Goal: Use online tool/utility: Use online tool/utility

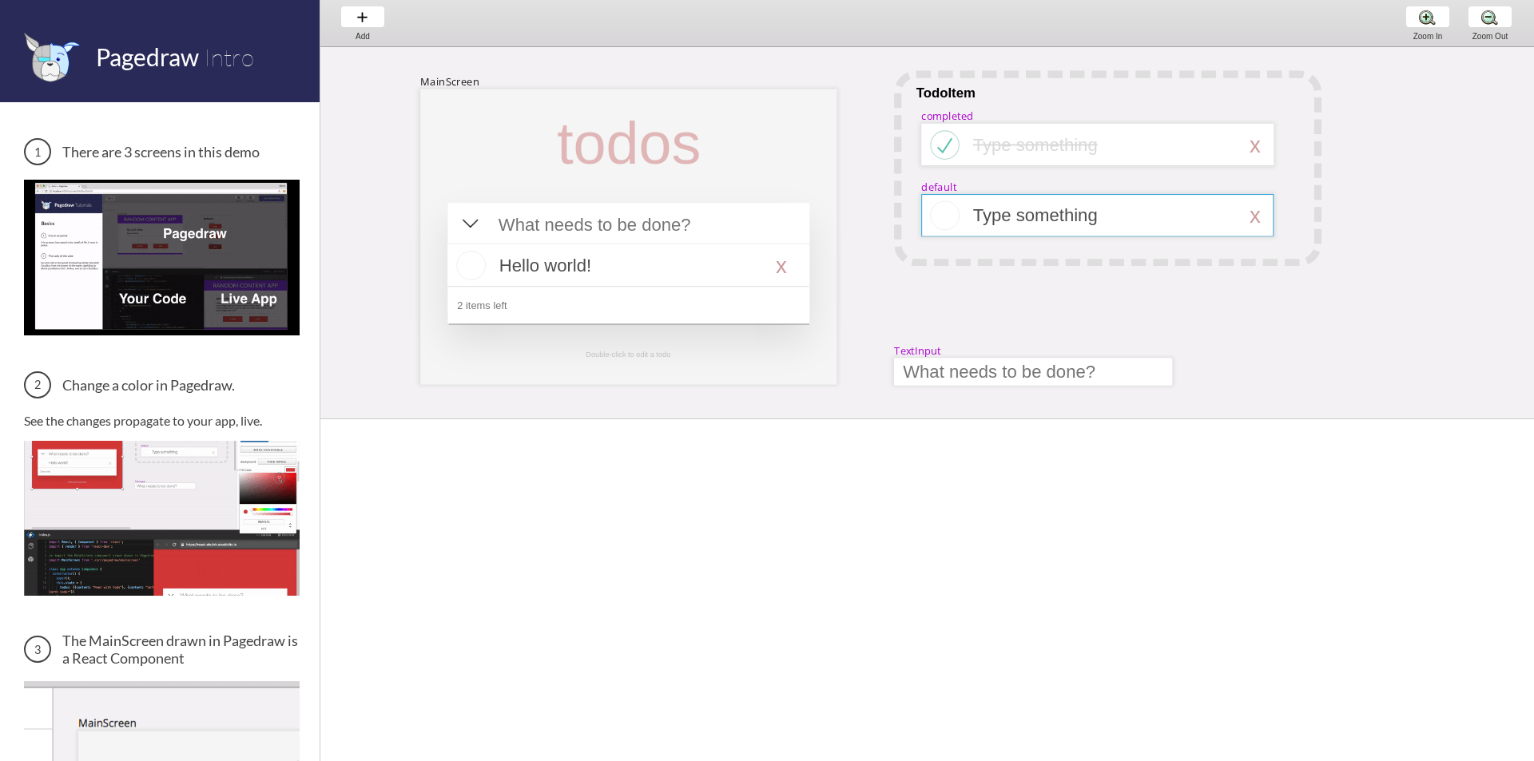
click at [1121, 194] on div at bounding box center [1097, 215] width 352 height 42
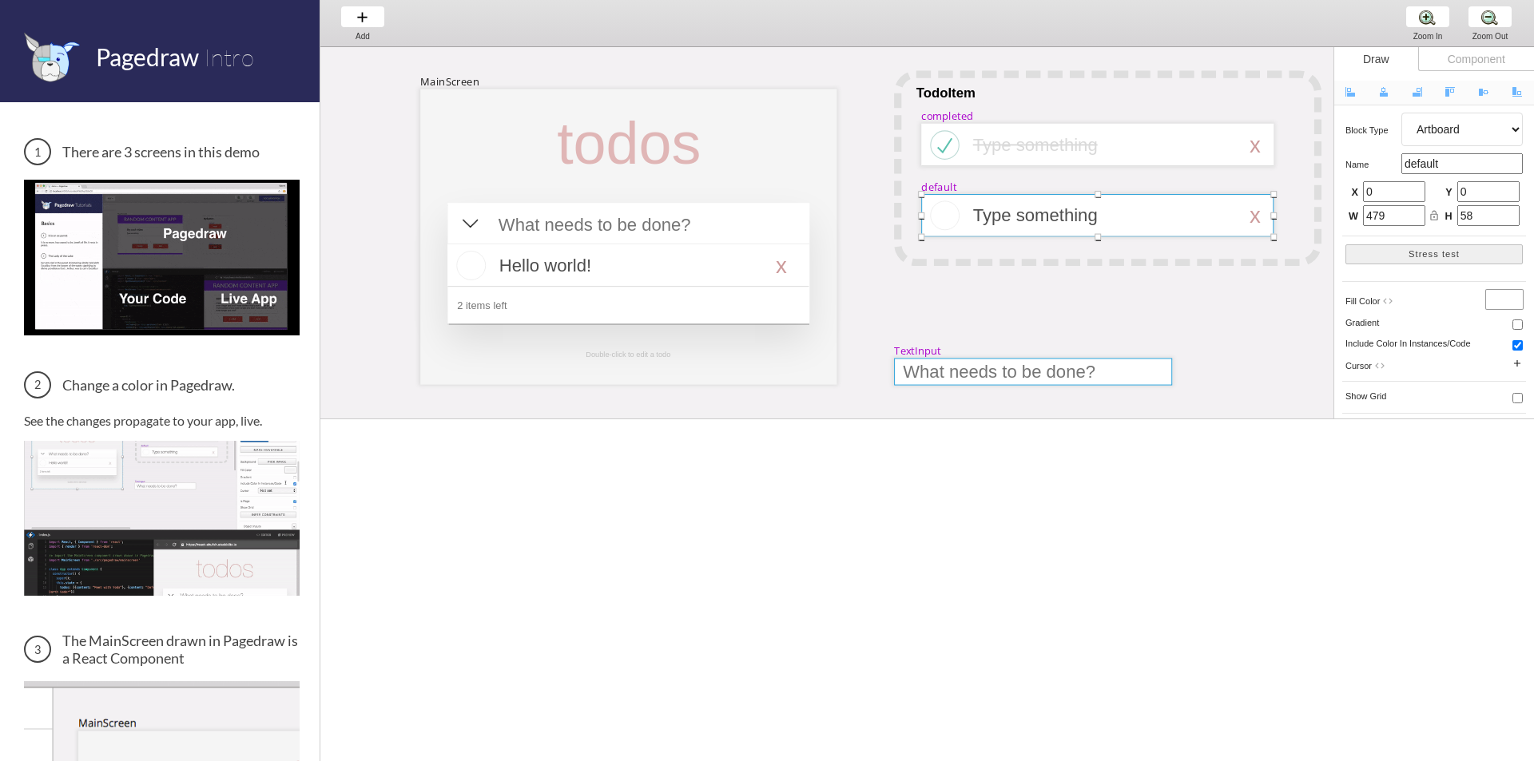
click at [1018, 372] on div at bounding box center [1033, 371] width 278 height 27
select select "9"
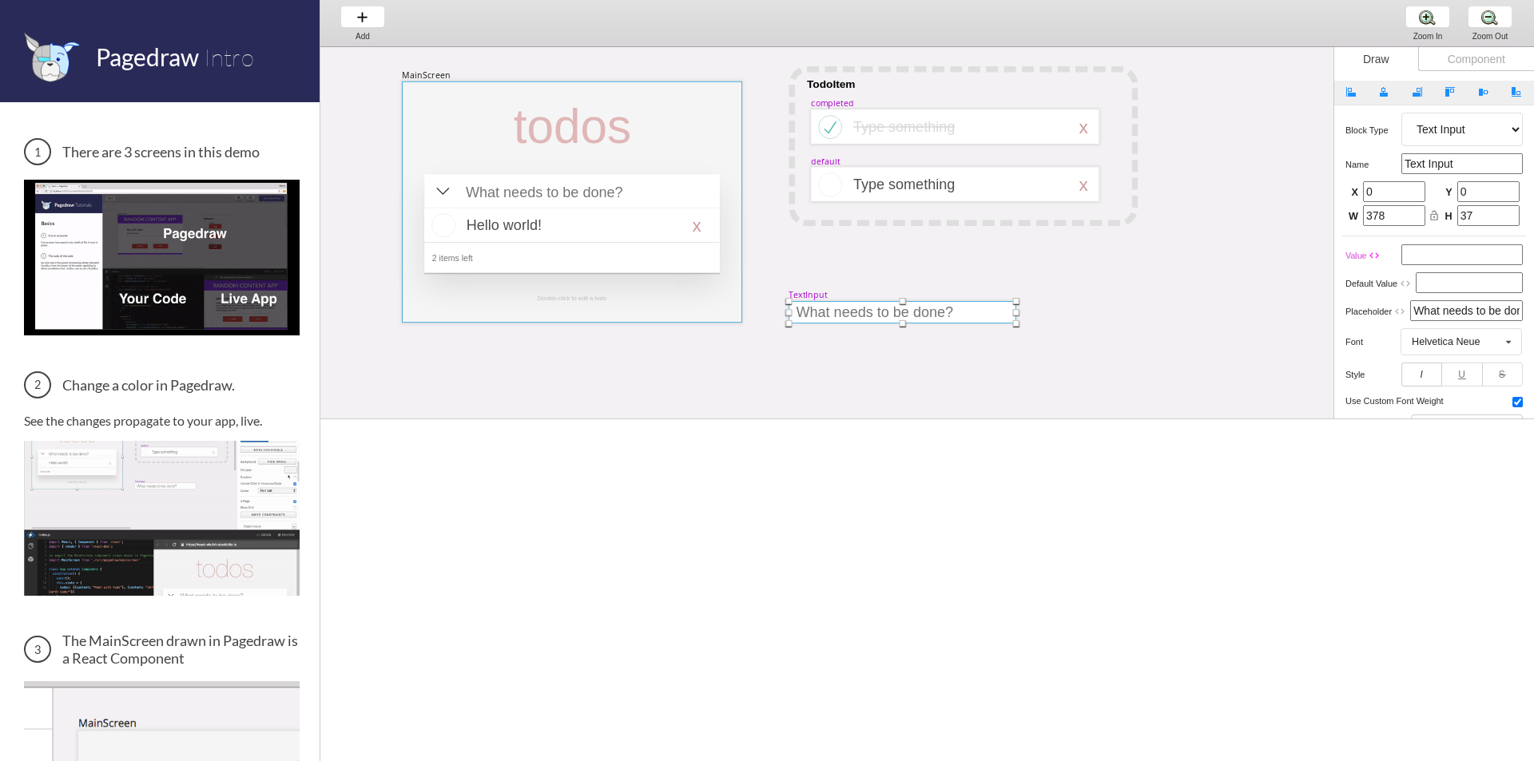
click at [724, 117] on div at bounding box center [572, 201] width 340 height 241
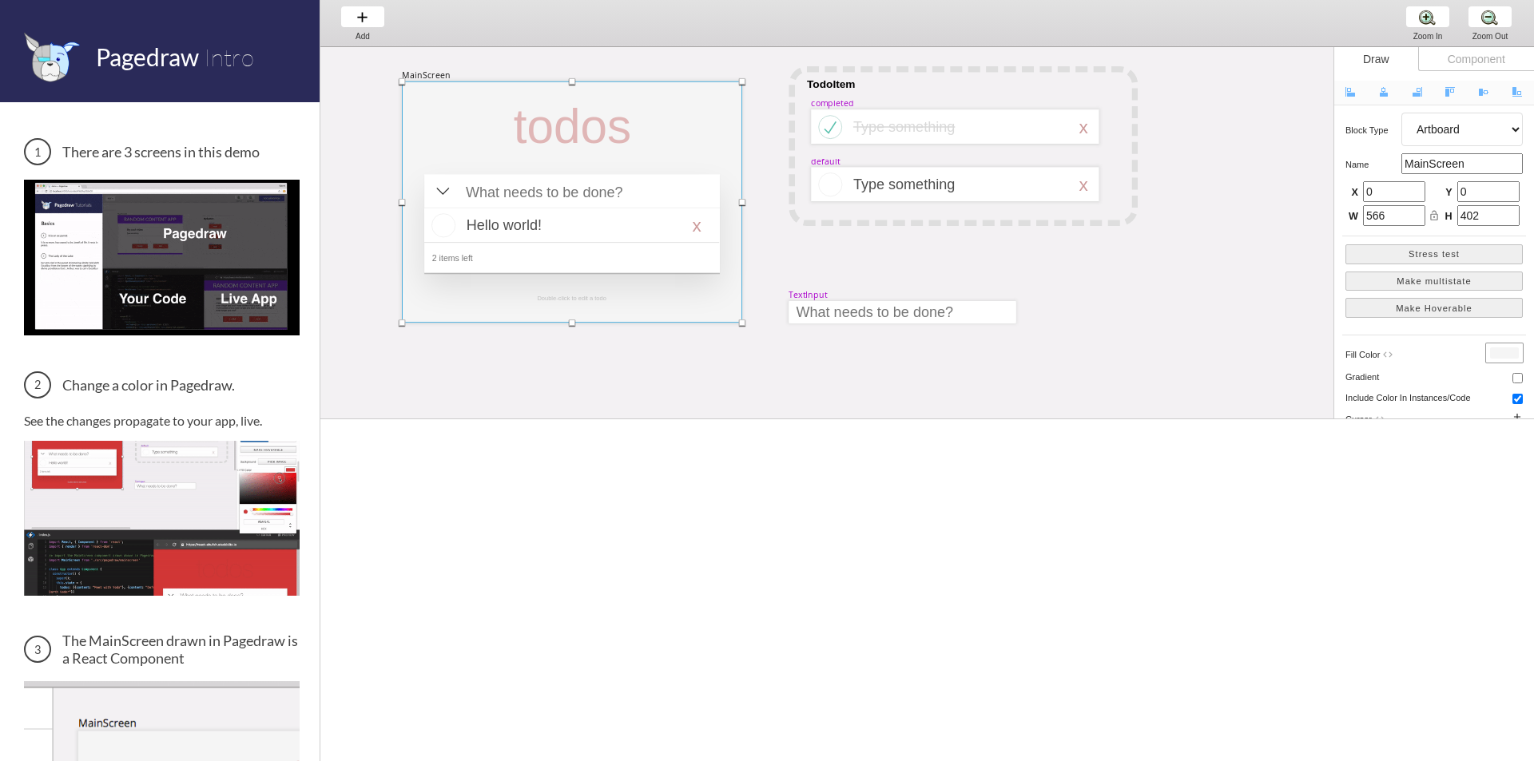
click at [1511, 128] on select "Artboard Multistate Group Screen Size Group Text Rectangle Oval Line Triangle I…" at bounding box center [1461, 130] width 121 height 34
select select "1"
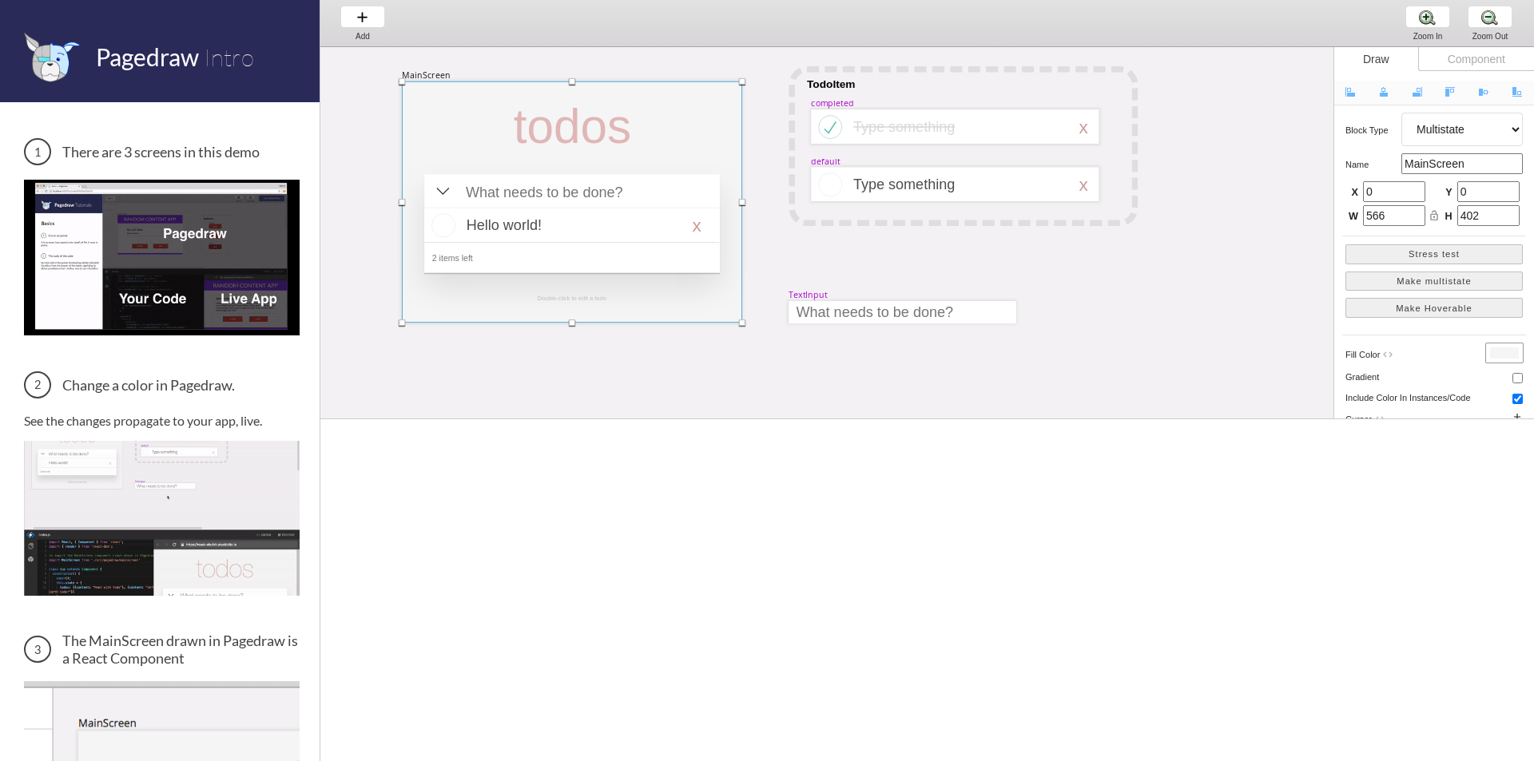
click at [1401, 113] on select "Artboard Multistate Group Screen Size Group Text Rectangle Oval Line Triangle I…" at bounding box center [1461, 130] width 121 height 34
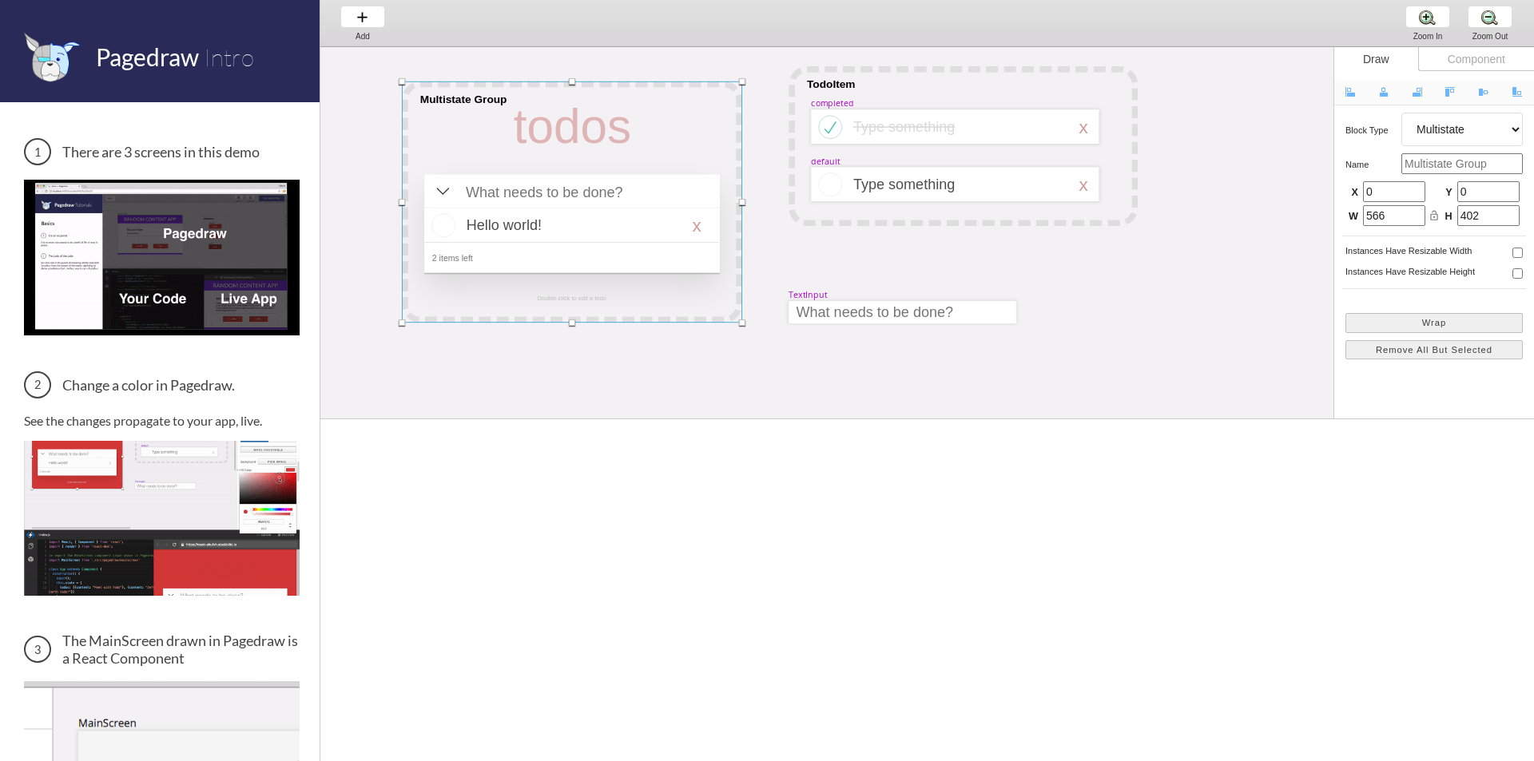
click at [1508, 132] on select "Artboard Multistate Group Screen Size Group Text Rectangle Oval Line Triangle I…" at bounding box center [1461, 130] width 121 height 34
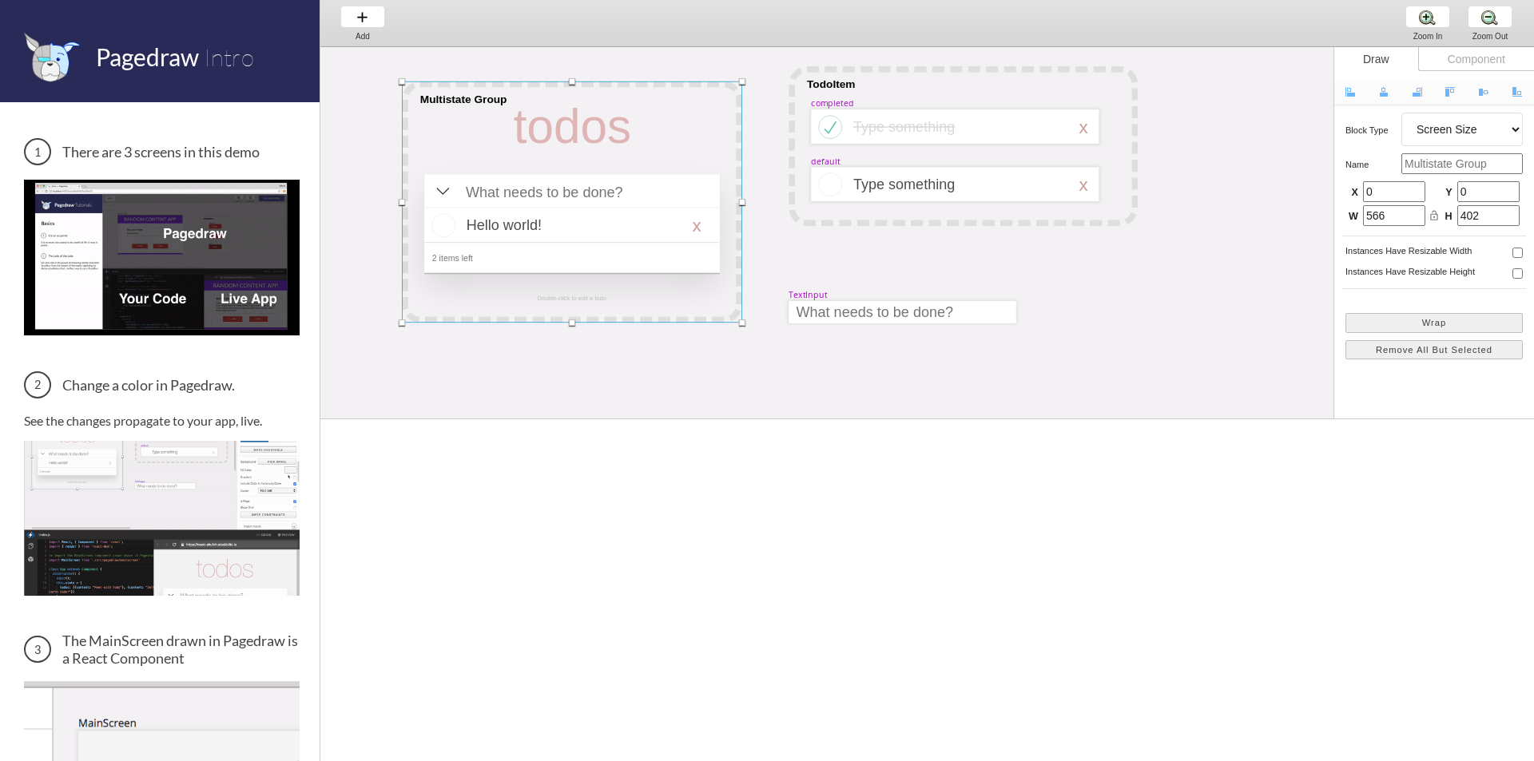
click at [1401, 113] on select "Artboard Multistate Group Screen Size Group Text Rectangle Oval Line Triangle I…" at bounding box center [1461, 130] width 121 height 34
click at [1479, 139] on select "Artboard Multistate Group Screen Size Group Text Rectangle Oval Line Triangle I…" at bounding box center [1461, 130] width 121 height 34
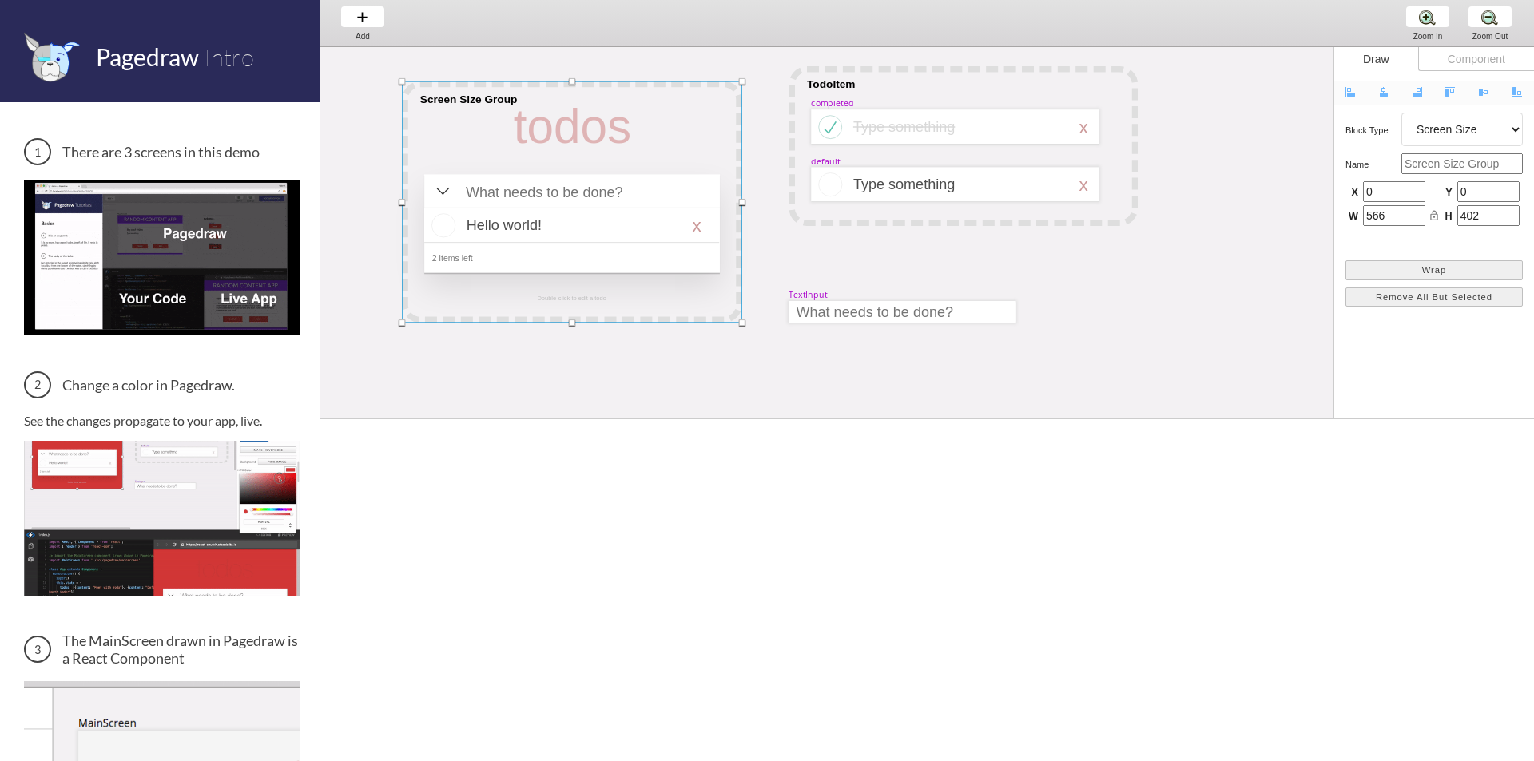
select select "0"
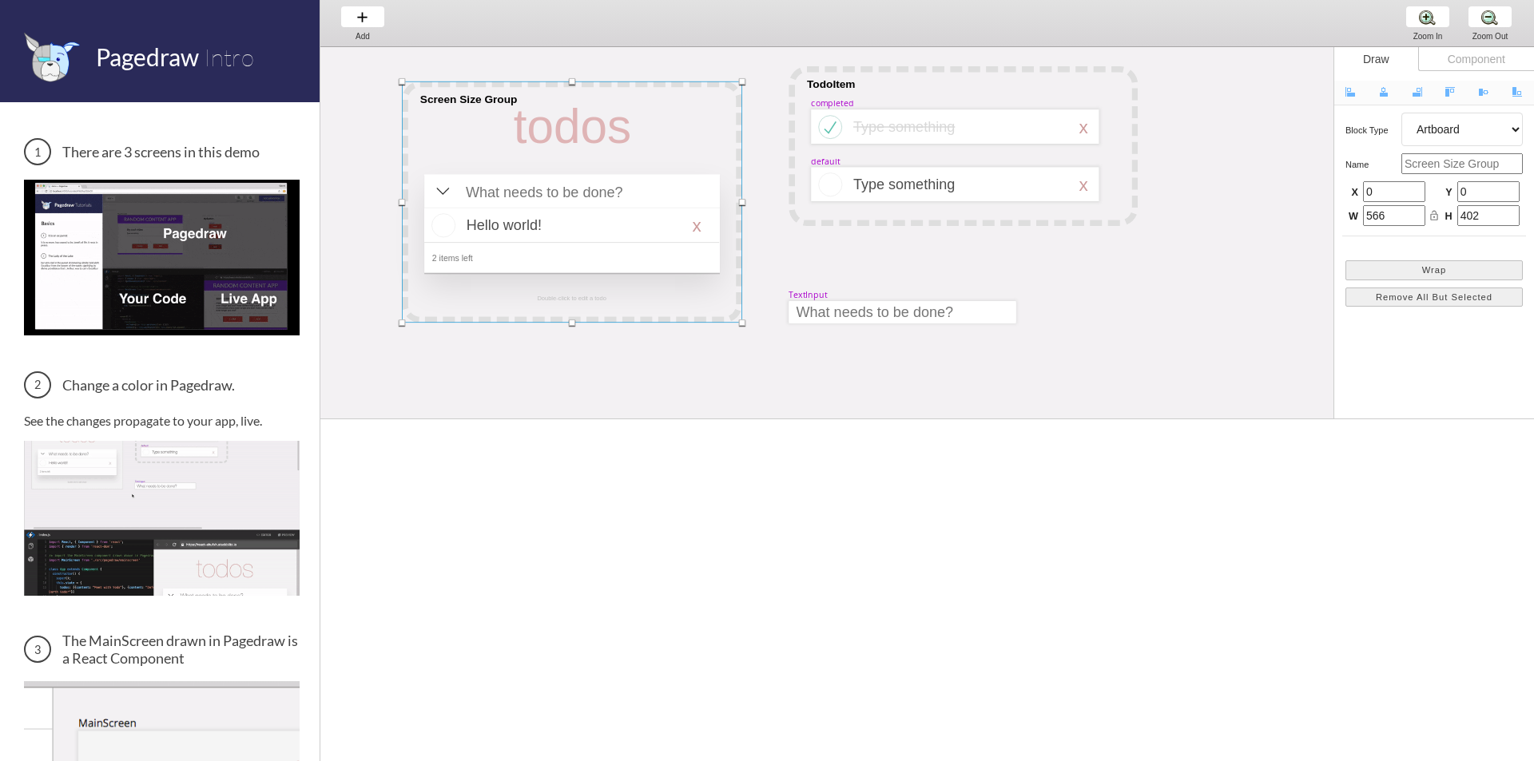
click at [1401, 113] on select "Artboard Multistate Group Screen Size Group Text Rectangle Oval Line Triangle I…" at bounding box center [1461, 130] width 121 height 34
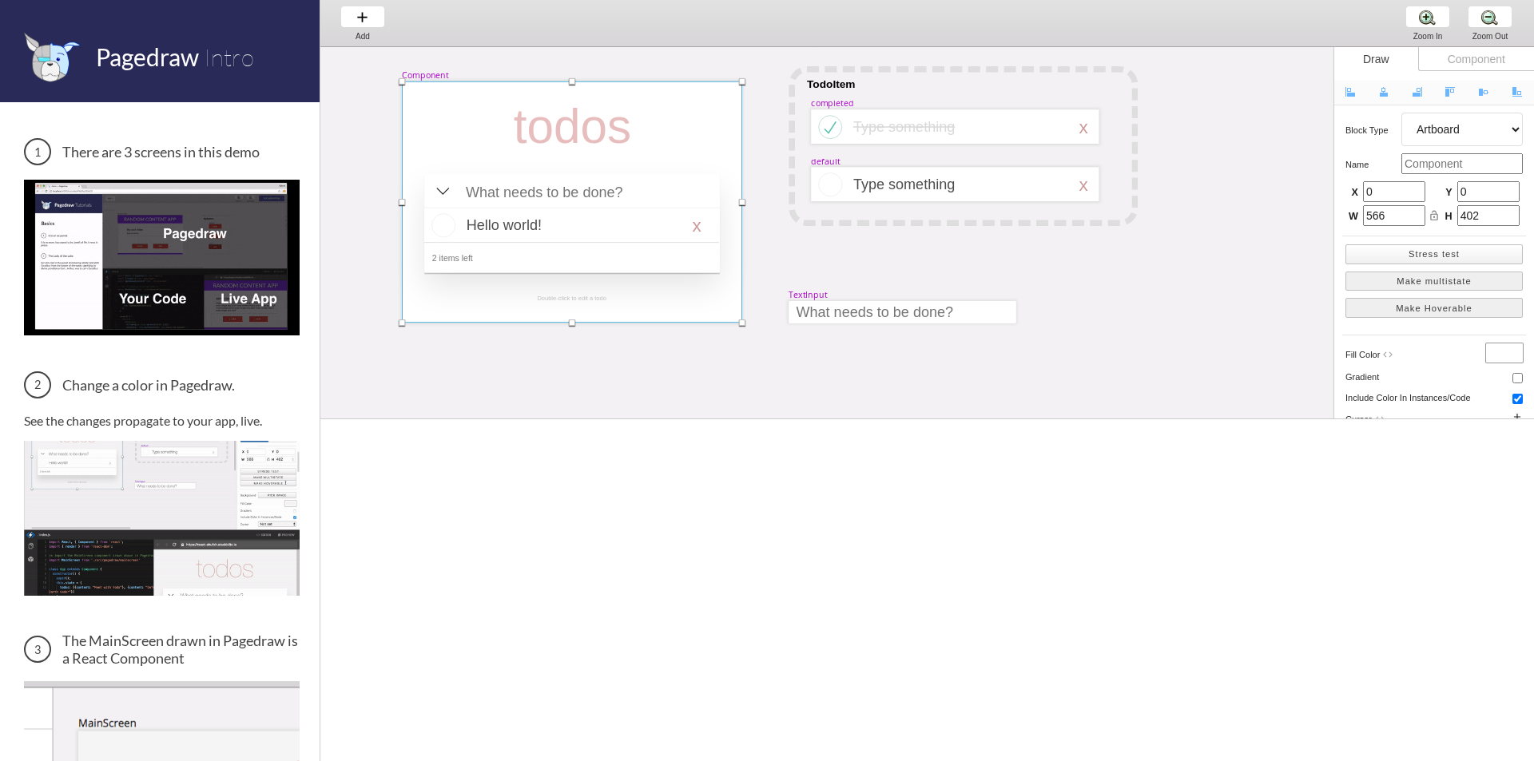
click at [1444, 256] on button "Stress test" at bounding box center [1433, 254] width 177 height 20
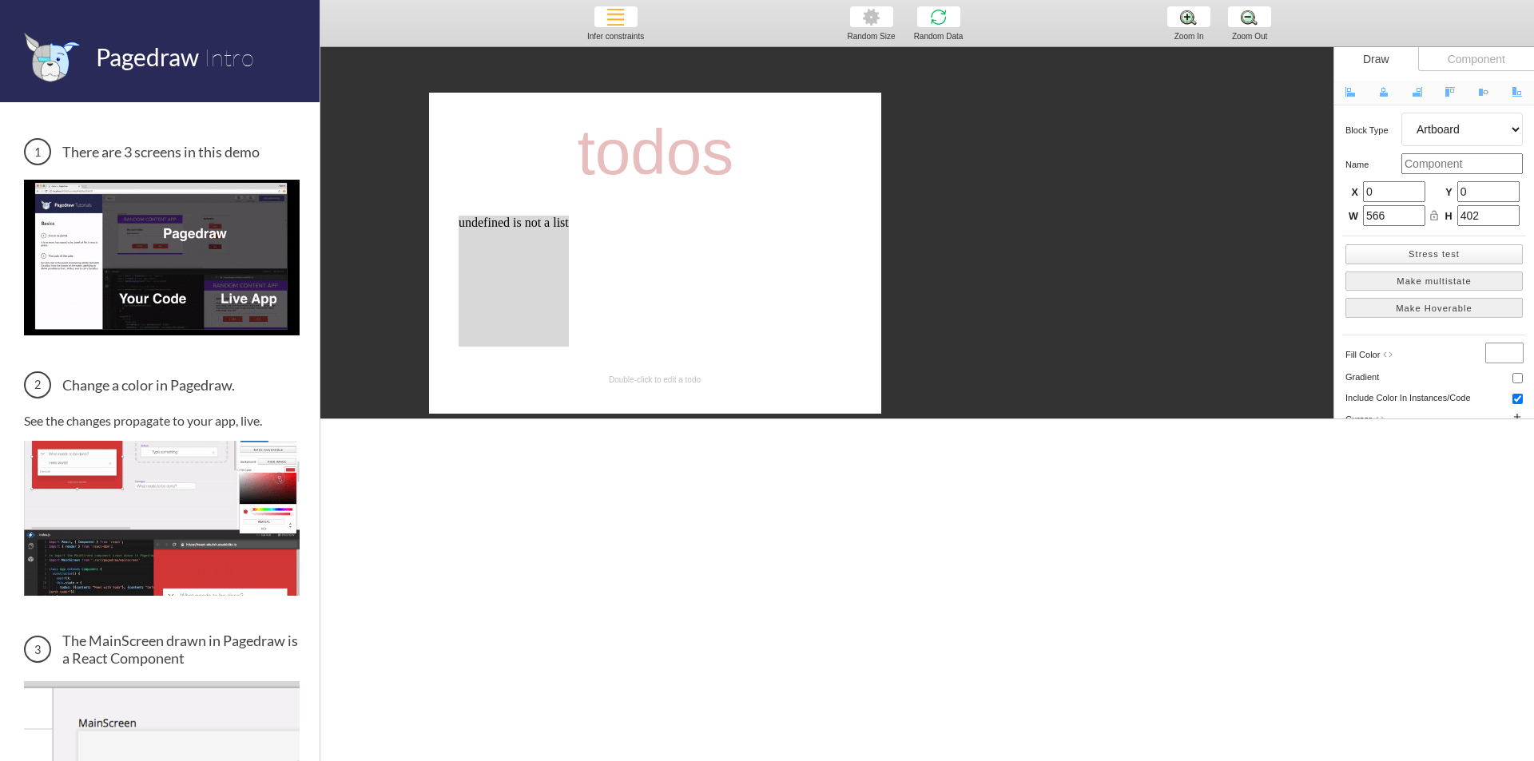
scroll to position [26, 0]
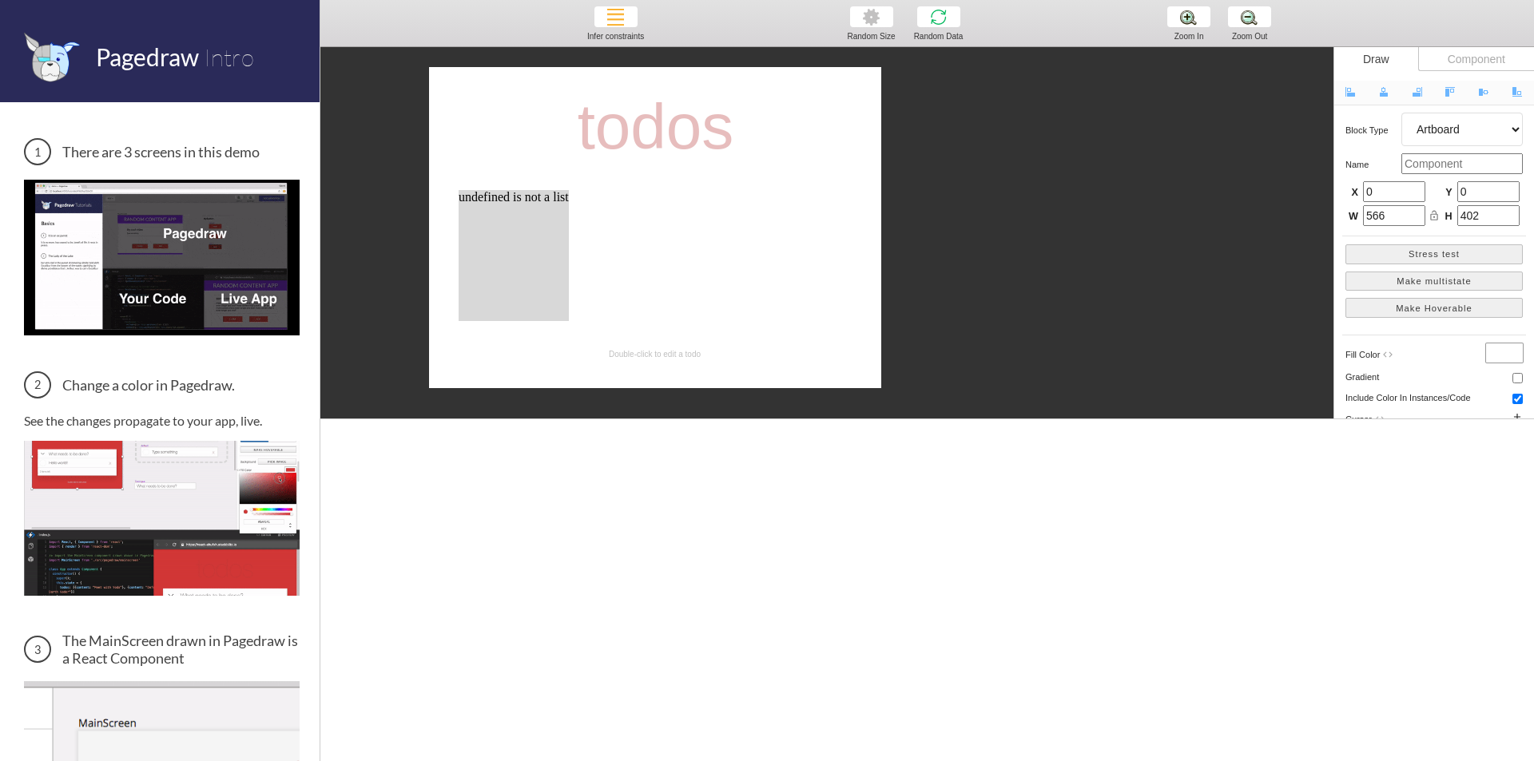
click at [507, 230] on div "undefined is not a list" at bounding box center [514, 255] width 110 height 131
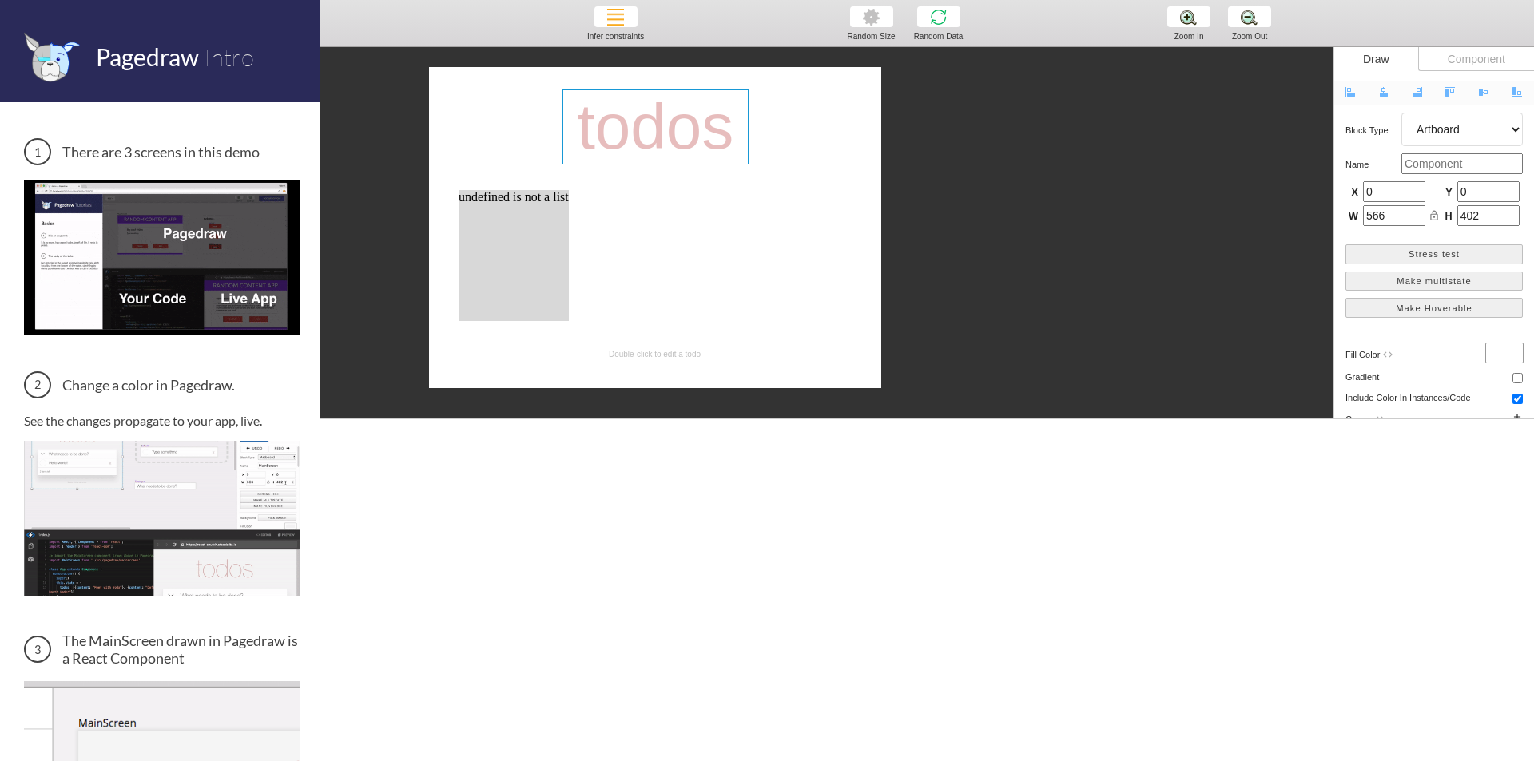
click at [629, 148] on div "todos" at bounding box center [655, 126] width 185 height 73
select select "3"
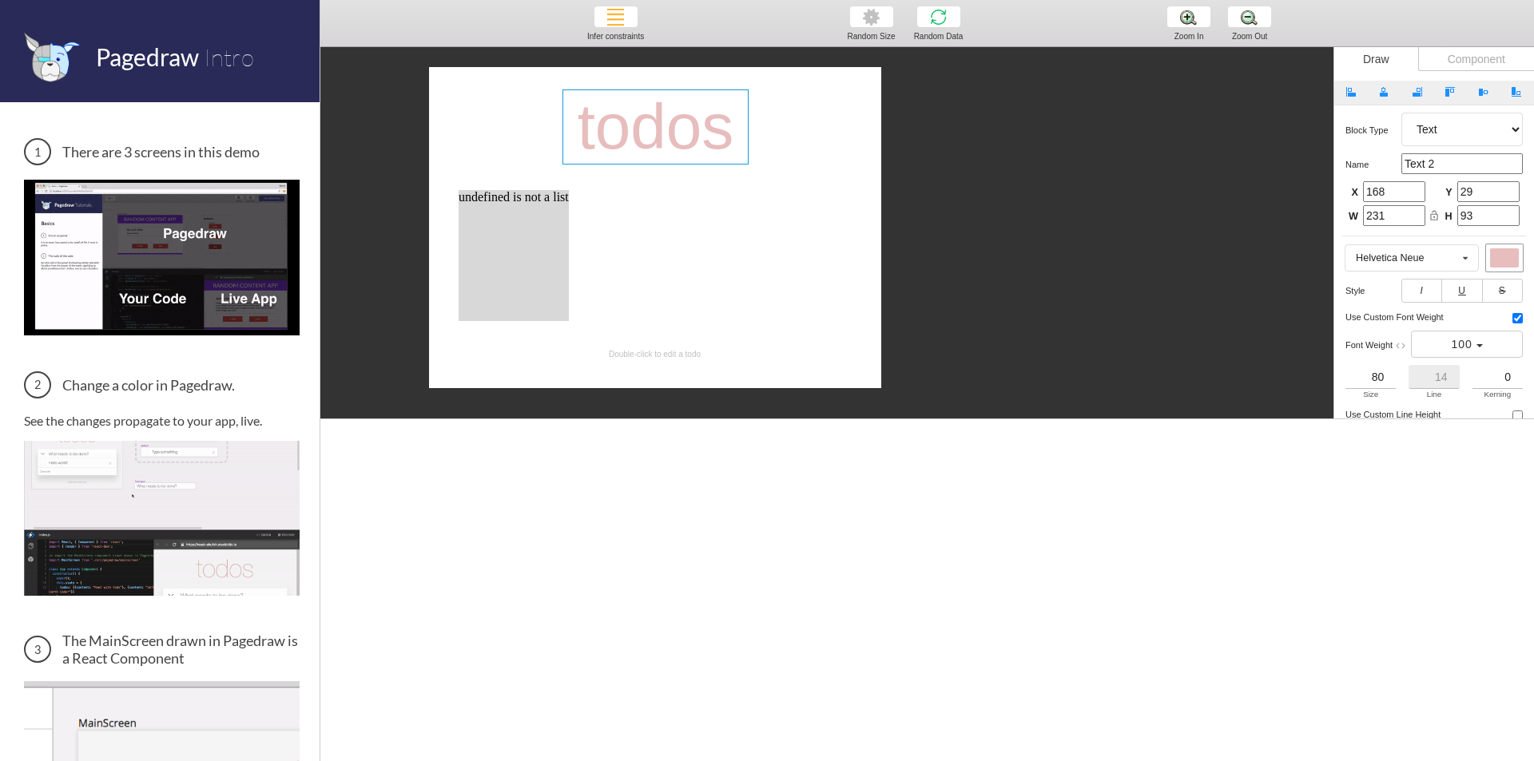
click at [902, 266] on div "todos undefined is not a list Double-click to edit a todo" at bounding box center [1313, 563] width 1986 height 1083
click at [1474, 128] on select "Artboard Multistate Group Screen Size Group Text Rectangle Oval Line Triangle I…" at bounding box center [1461, 130] width 121 height 34
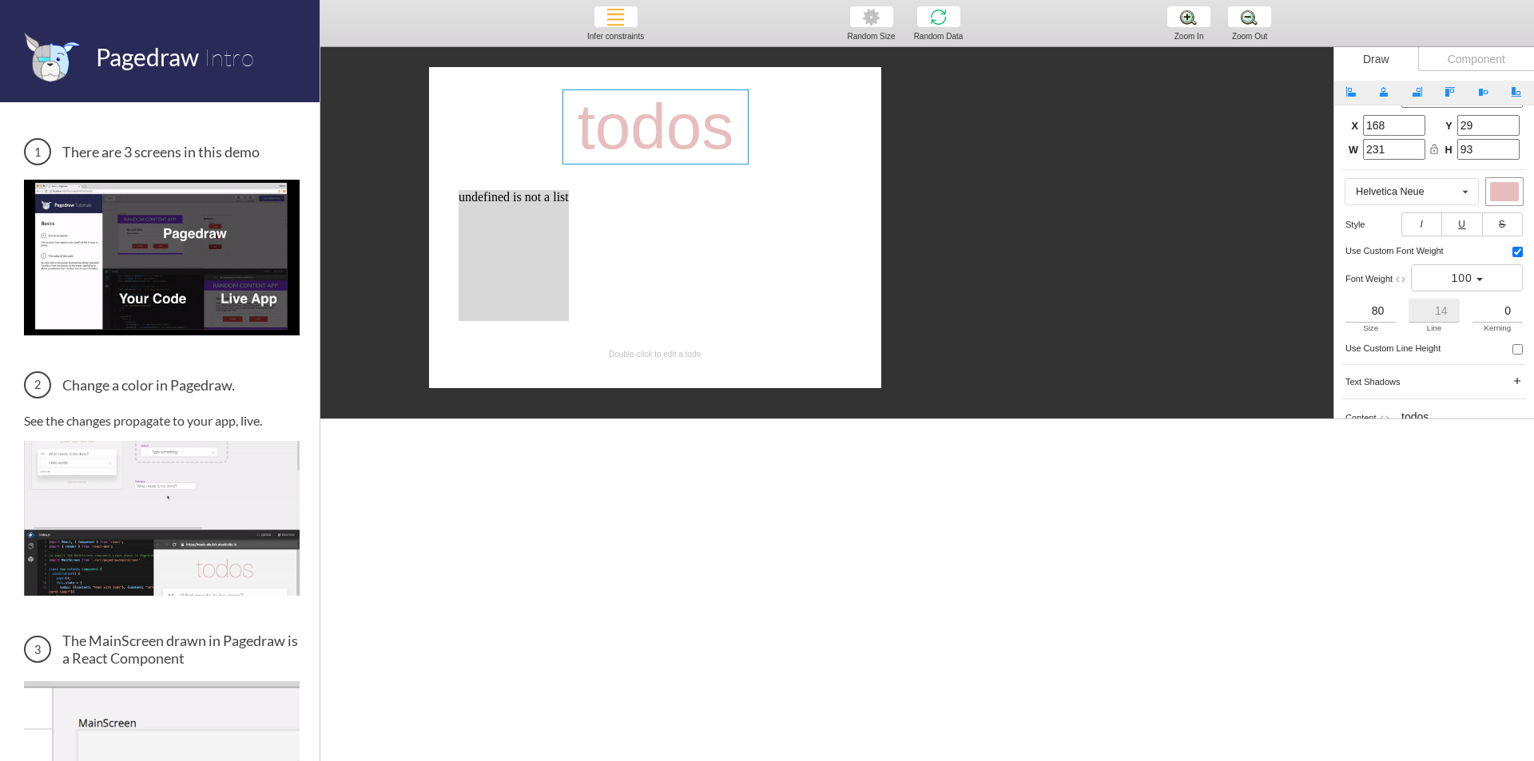
scroll to position [0, 0]
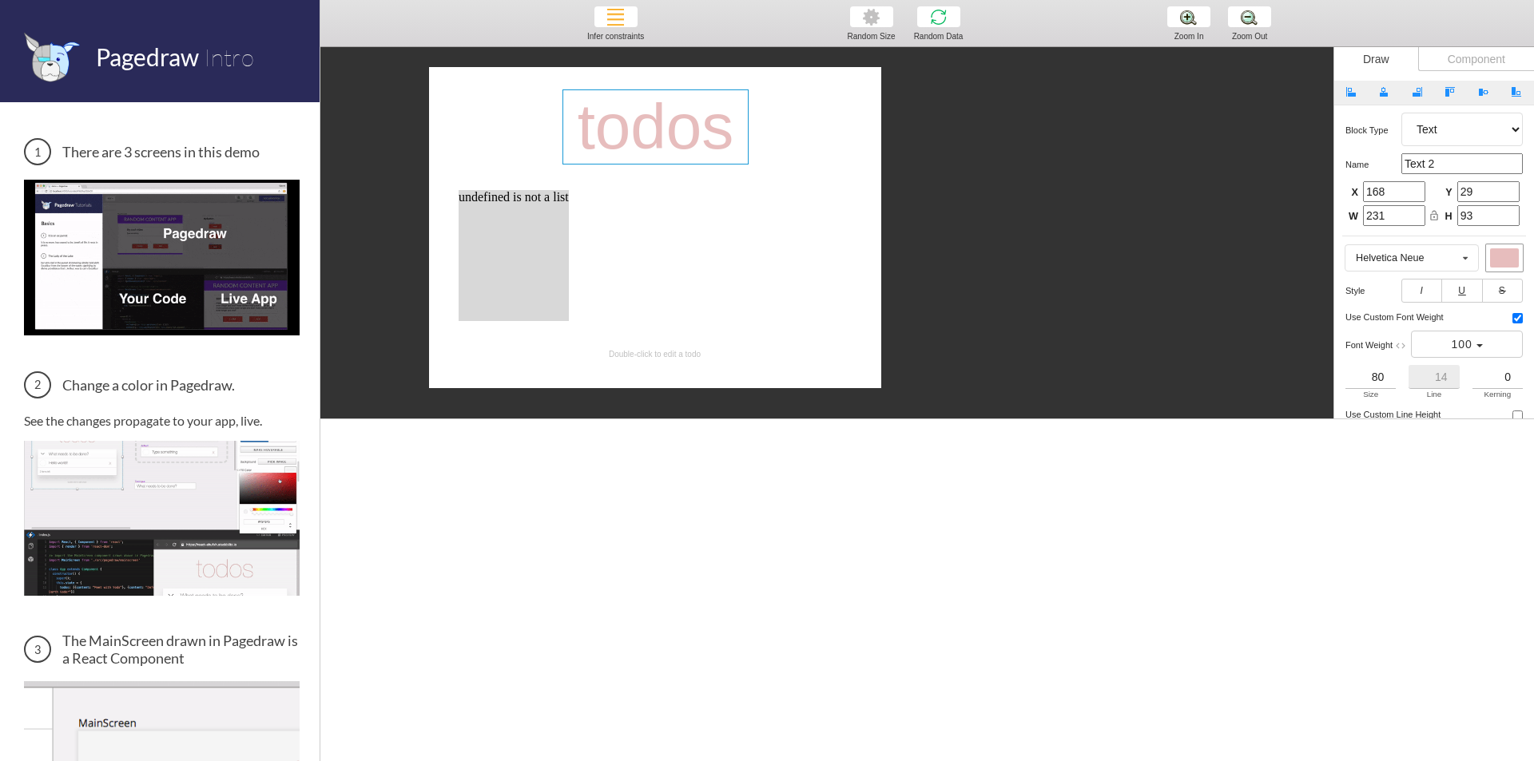
click at [1447, 126] on select "Artboard Multistate Group Screen Size Group Text Rectangle Oval Line Triangle I…" at bounding box center [1461, 130] width 121 height 34
click at [1363, 117] on div "Block type Artboard Multistate Group Screen Size Group Text Rectangle Oval Line…" at bounding box center [1433, 130] width 177 height 34
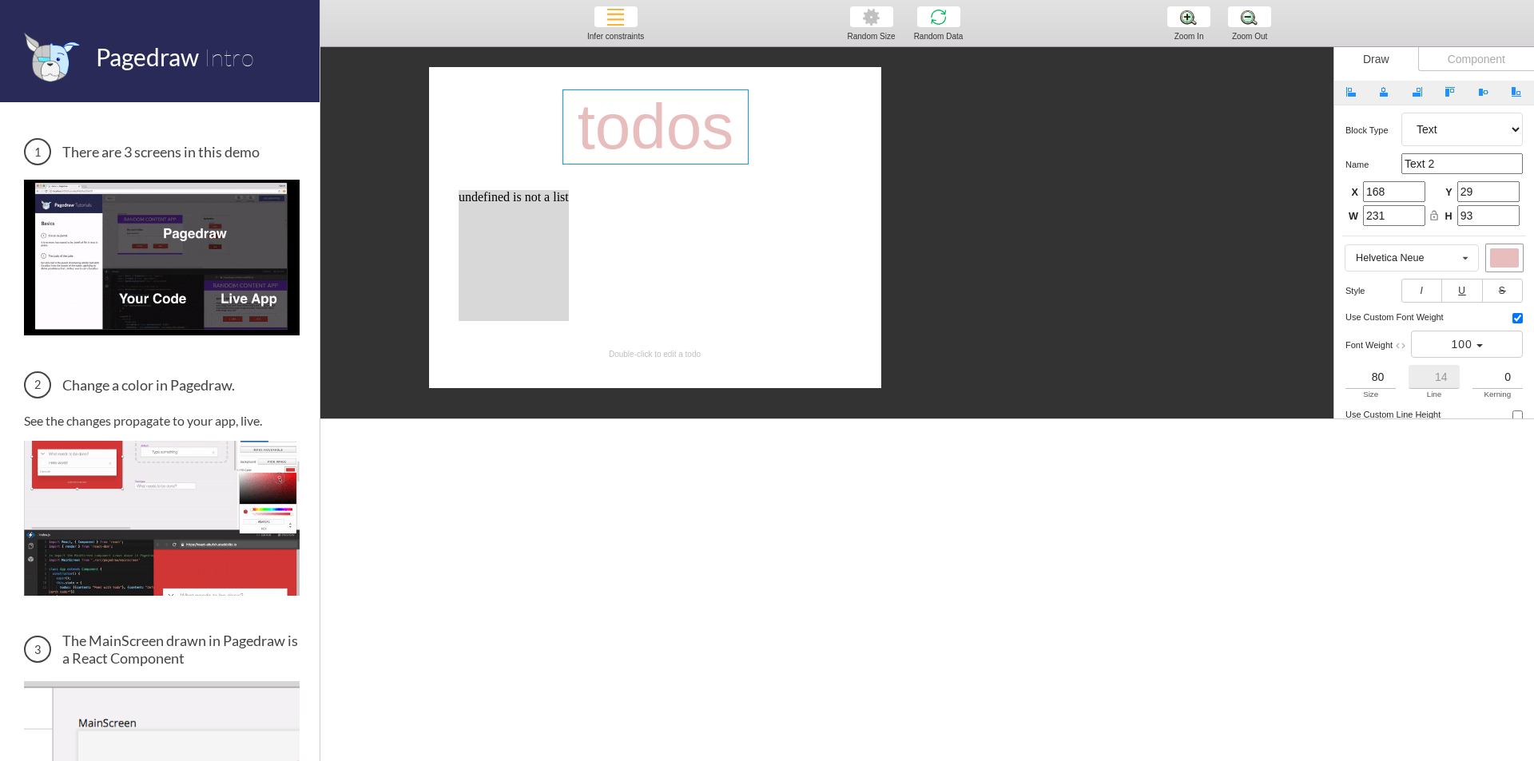
click at [926, 223] on div "todos undefined is not a list Double-click to edit a todo" at bounding box center [1313, 563] width 1986 height 1083
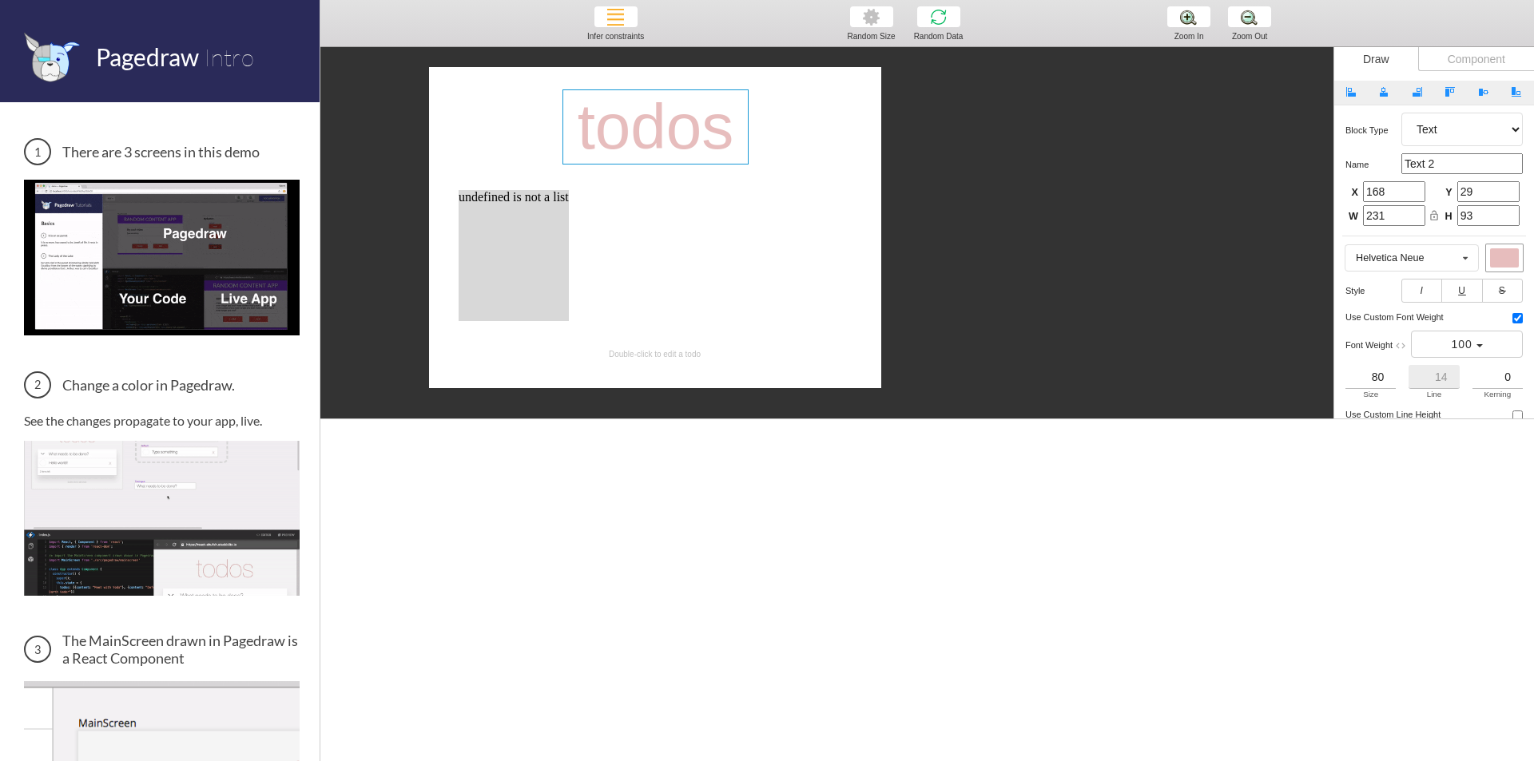
click at [842, 220] on div "undefined is not a list" at bounding box center [655, 255] width 452 height 131
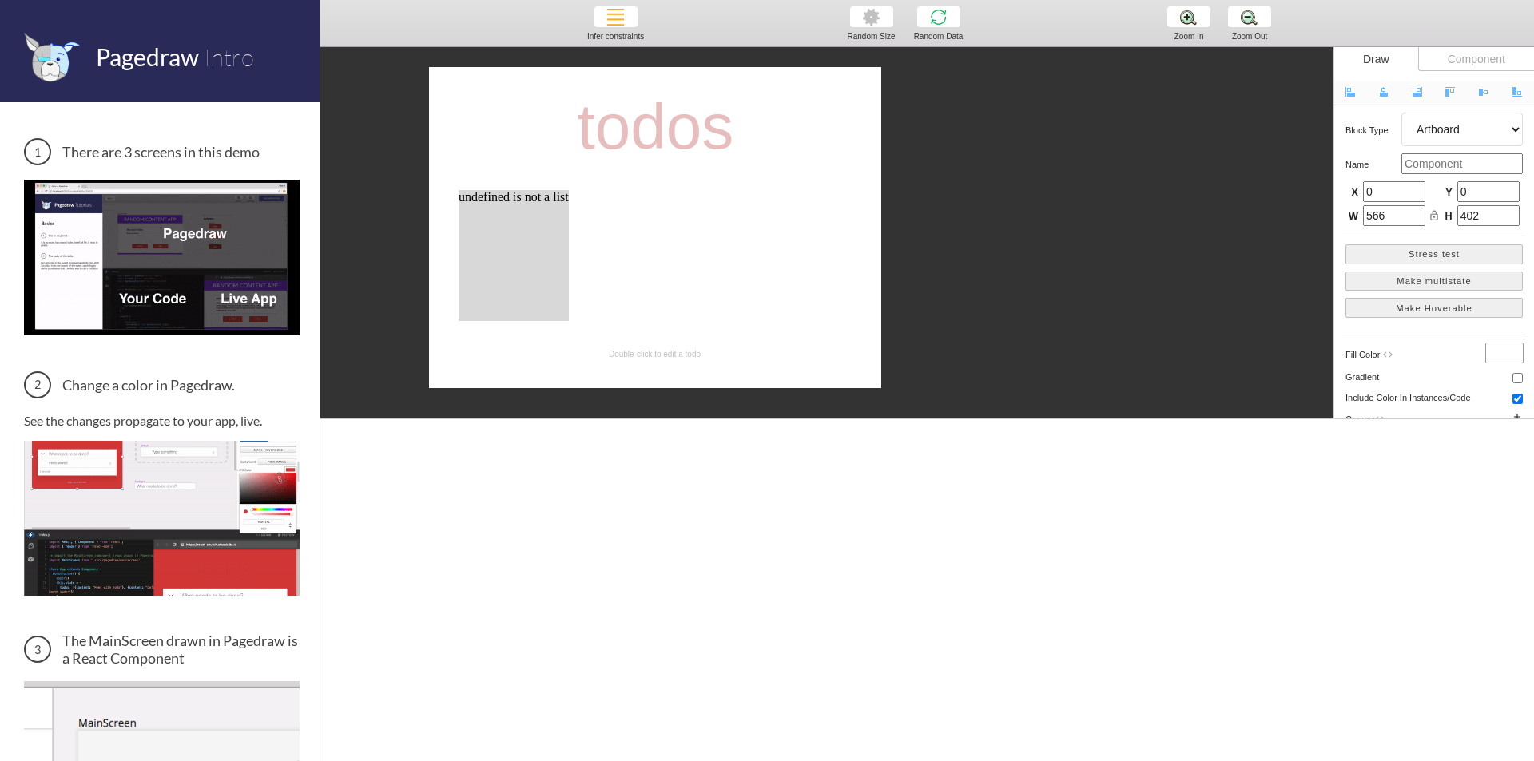
click at [888, 133] on div "todos undefined is not a list Double-click to edit a todo" at bounding box center [1313, 563] width 1986 height 1083
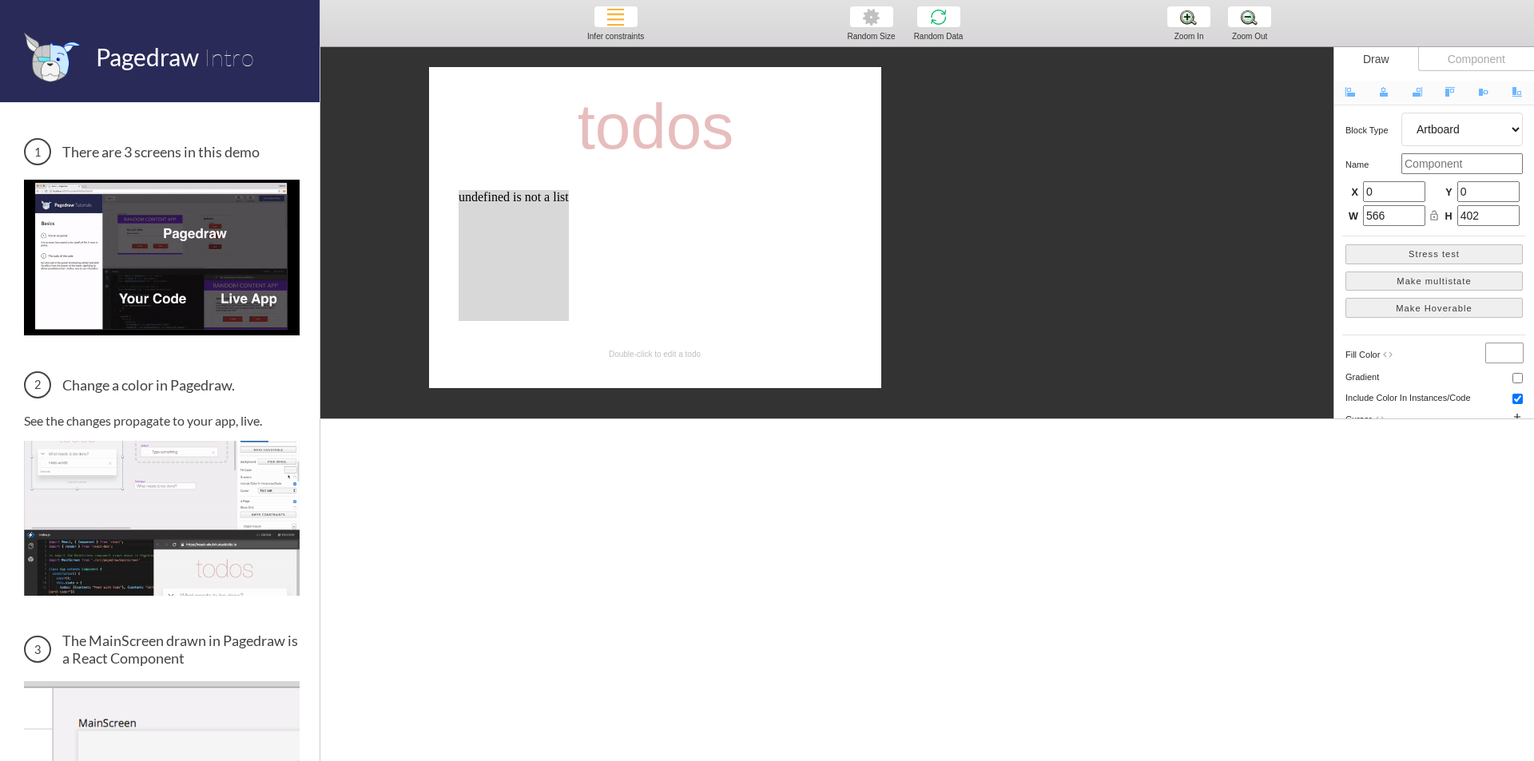
click at [1440, 145] on select "Artboard Multistate Group Screen Size Group Text Rectangle Oval Line Triangle I…" at bounding box center [1461, 130] width 121 height 34
select select "10"
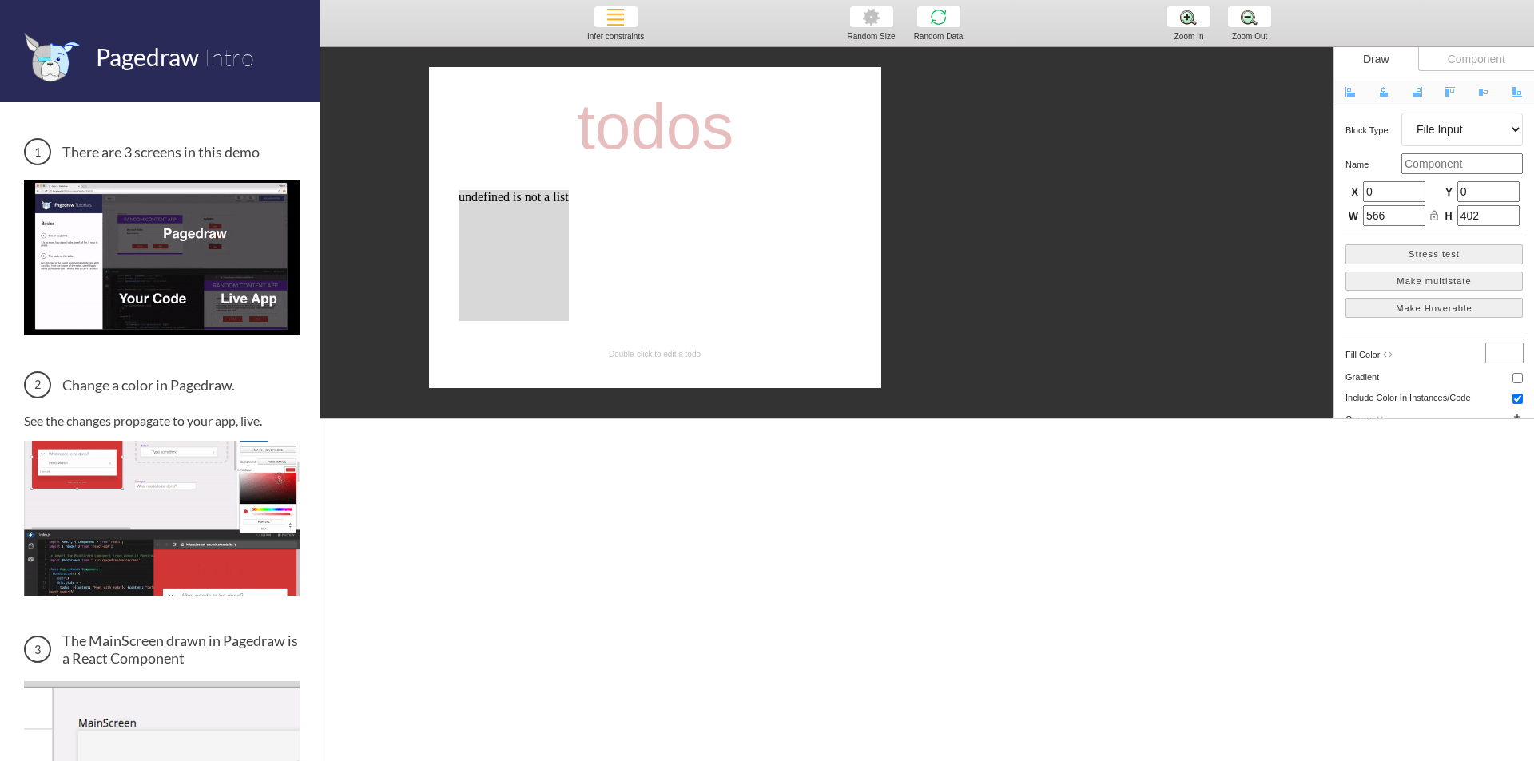
click at [1401, 113] on select "Artboard Multistate Group Screen Size Group Text Rectangle Oval Line Triangle I…" at bounding box center [1461, 130] width 121 height 34
type input "163"
type input "21"
